Goal: Use online tool/utility: Utilize a website feature to perform a specific function

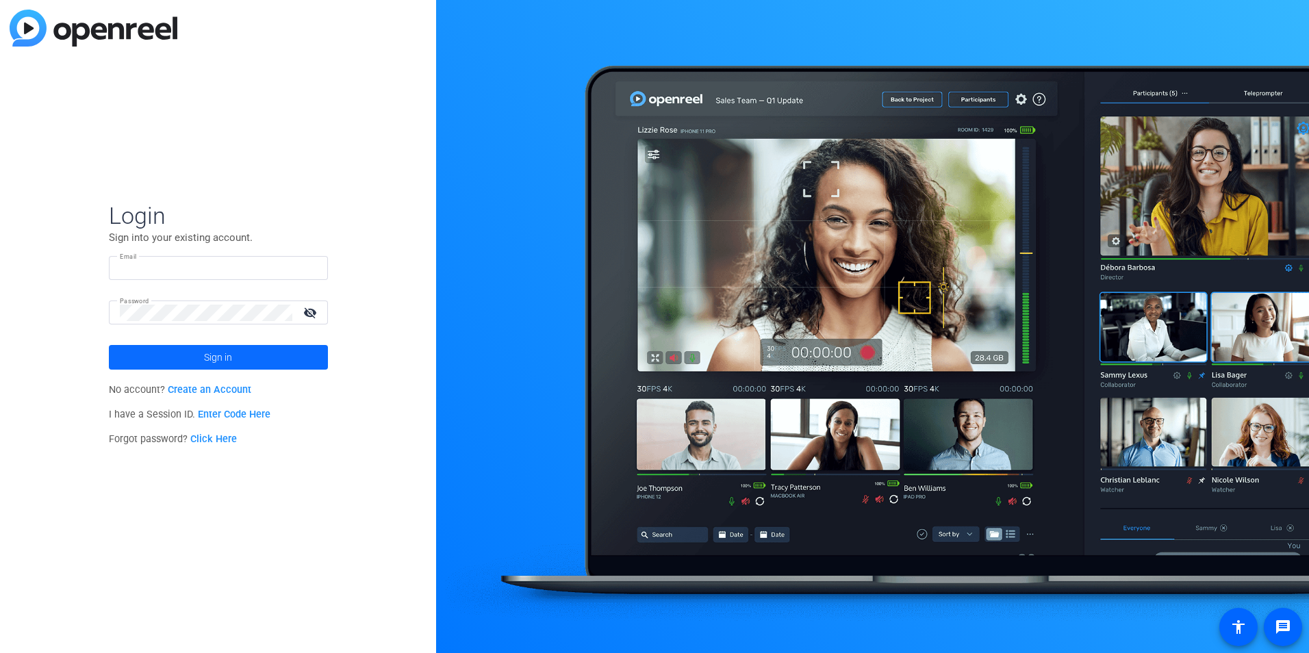
type input "BILL.STANFIELD@FHNFINANCIAL.COM"
click at [247, 357] on span at bounding box center [218, 357] width 219 height 33
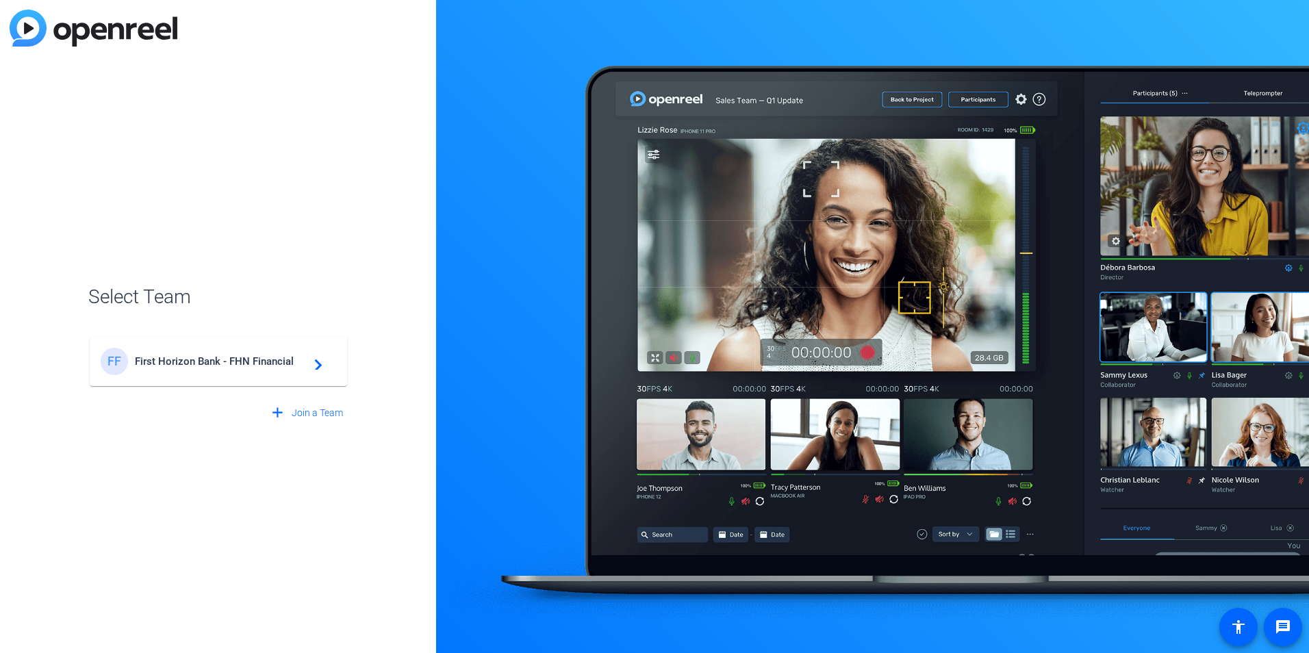
click at [290, 359] on span "First Horizon Bank - FHN Financial" at bounding box center [220, 361] width 171 height 12
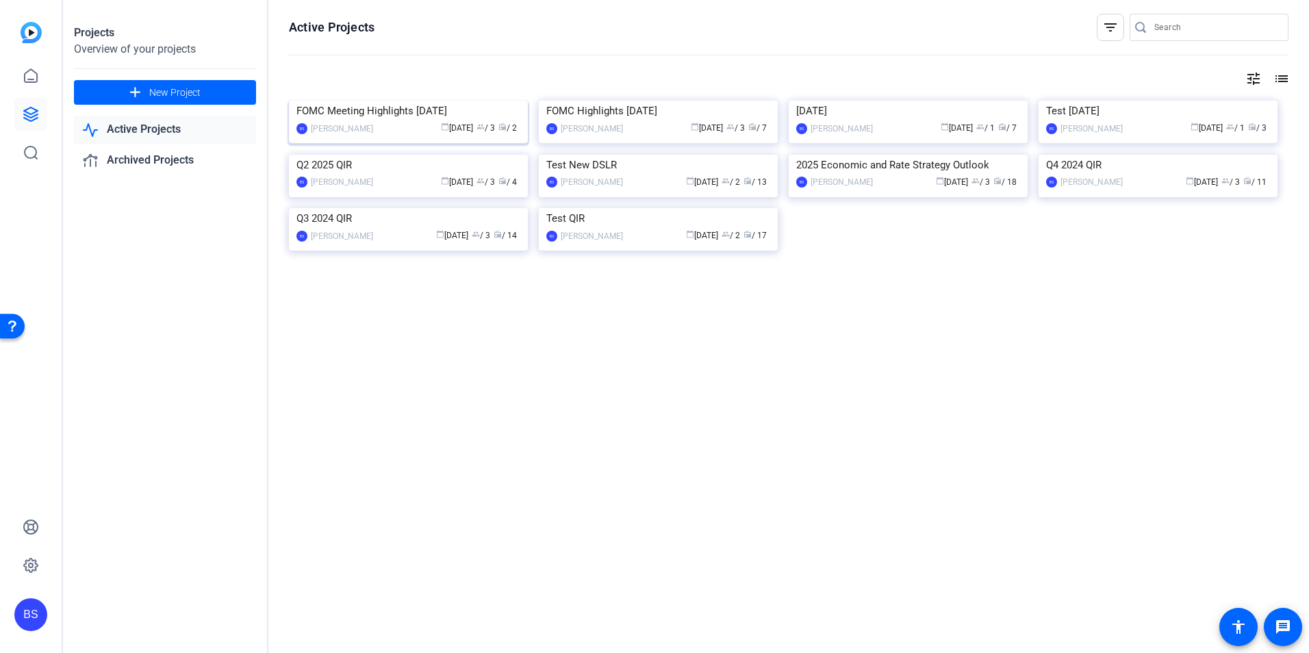
click at [370, 101] on img at bounding box center [408, 101] width 239 height 0
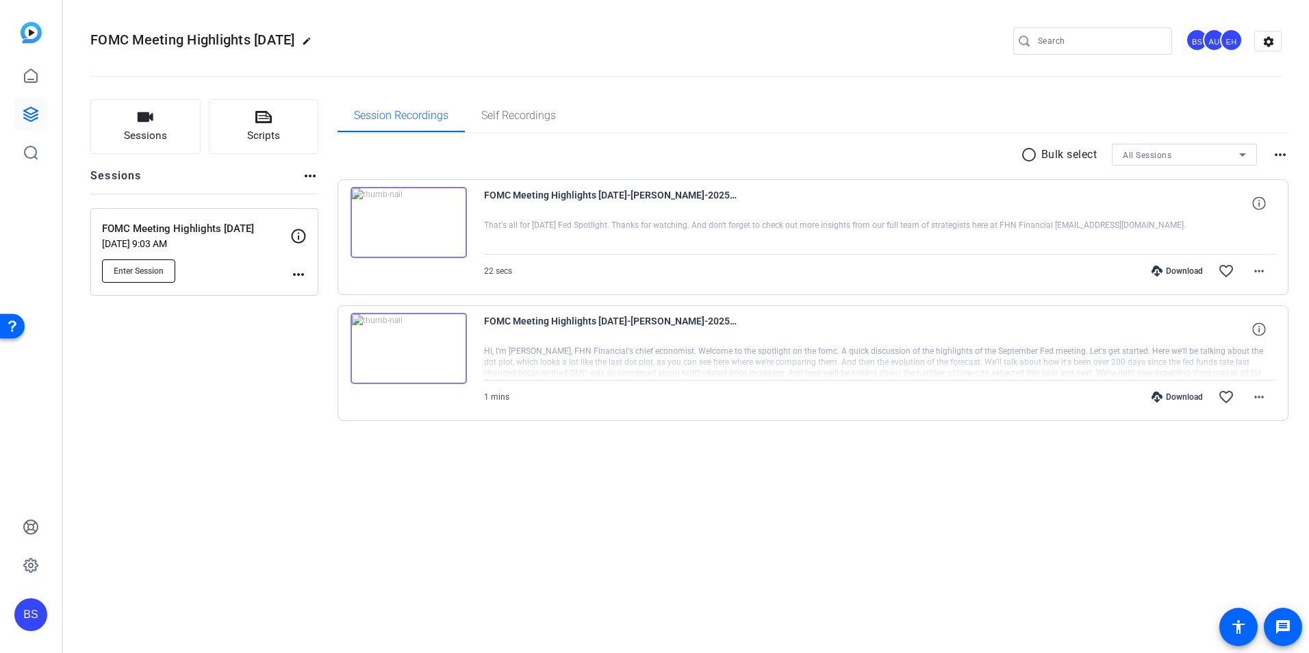
click at [131, 274] on span "Enter Session" at bounding box center [139, 271] width 50 height 11
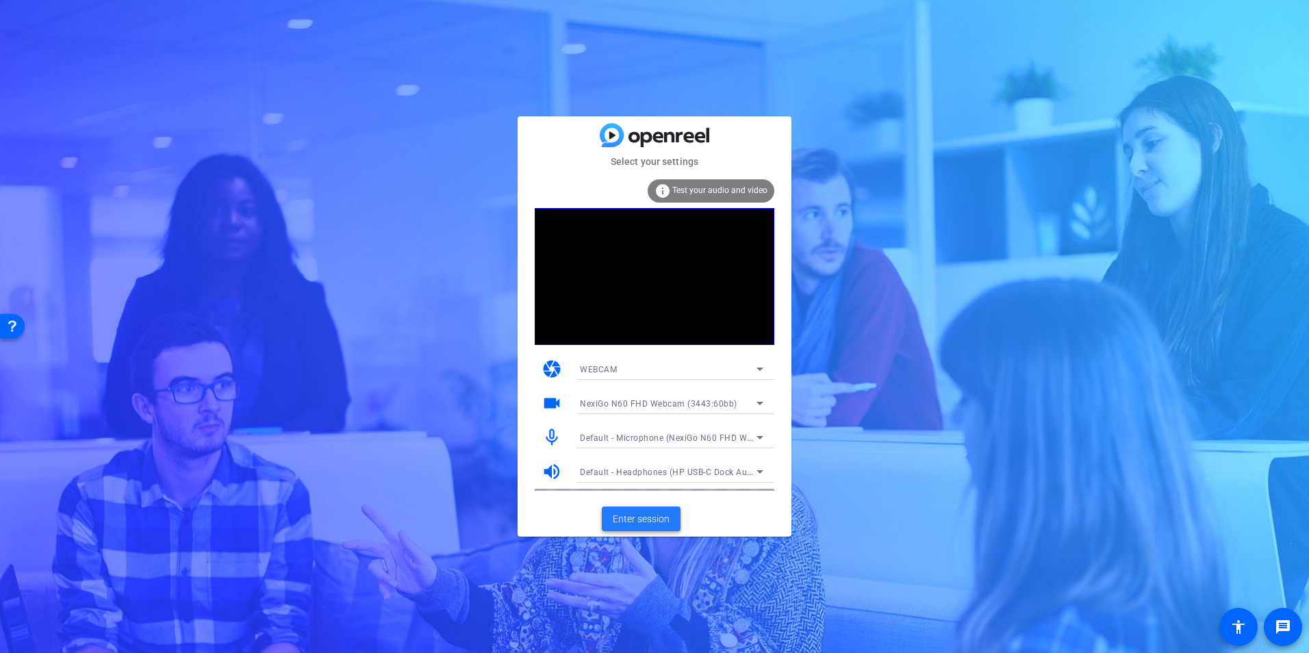
click at [623, 517] on span "Enter session" at bounding box center [641, 519] width 57 height 14
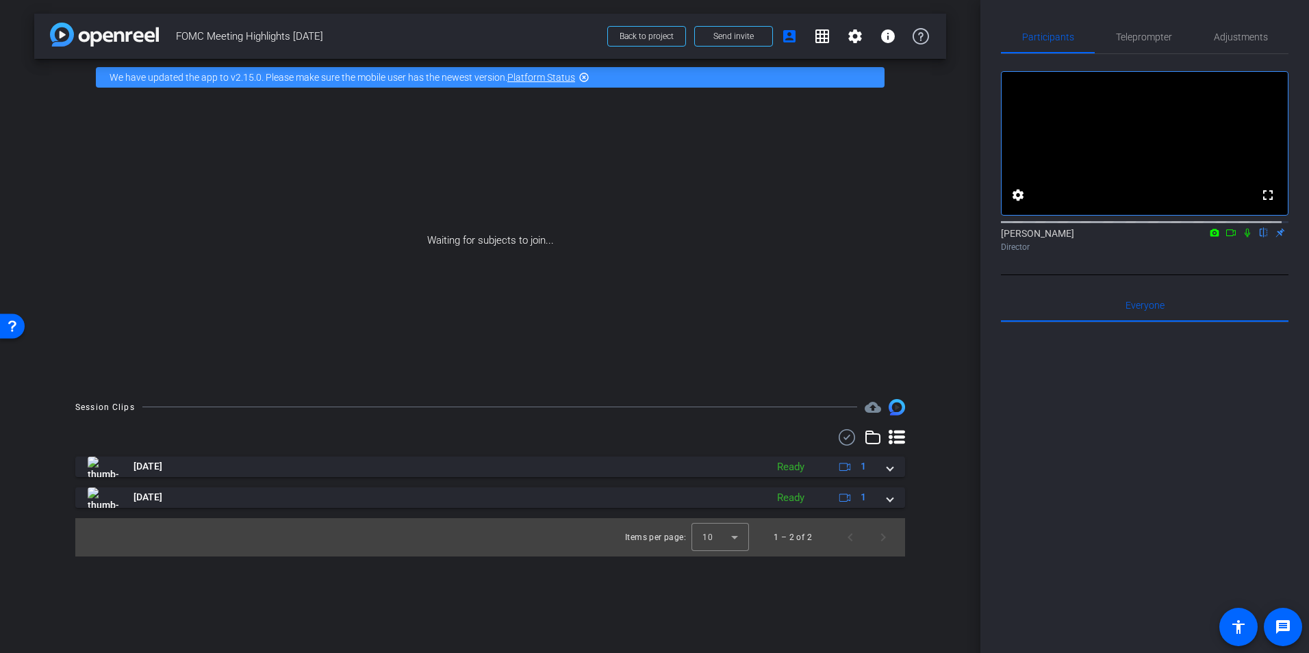
click at [1210, 236] on icon at bounding box center [1214, 233] width 9 height 8
click at [1207, 249] on div at bounding box center [654, 326] width 1309 height 653
click at [1210, 236] on icon at bounding box center [1214, 233] width 9 height 8
click at [1207, 248] on div at bounding box center [654, 326] width 1309 height 653
drag, startPoint x: 1219, startPoint y: 248, endPoint x: 1227, endPoint y: 249, distance: 7.7
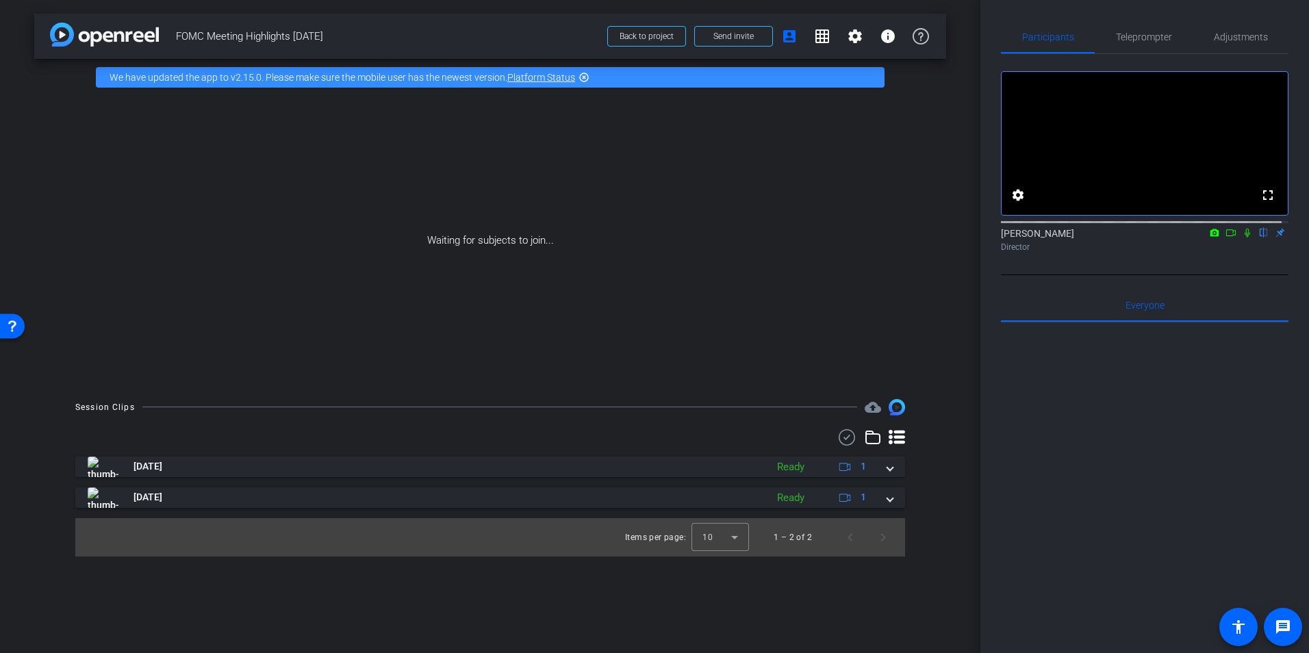
click at [1225, 238] on icon at bounding box center [1230, 233] width 11 height 10
click at [1258, 238] on icon at bounding box center [1263, 233] width 11 height 10
